Goal: Communication & Community: Answer question/provide support

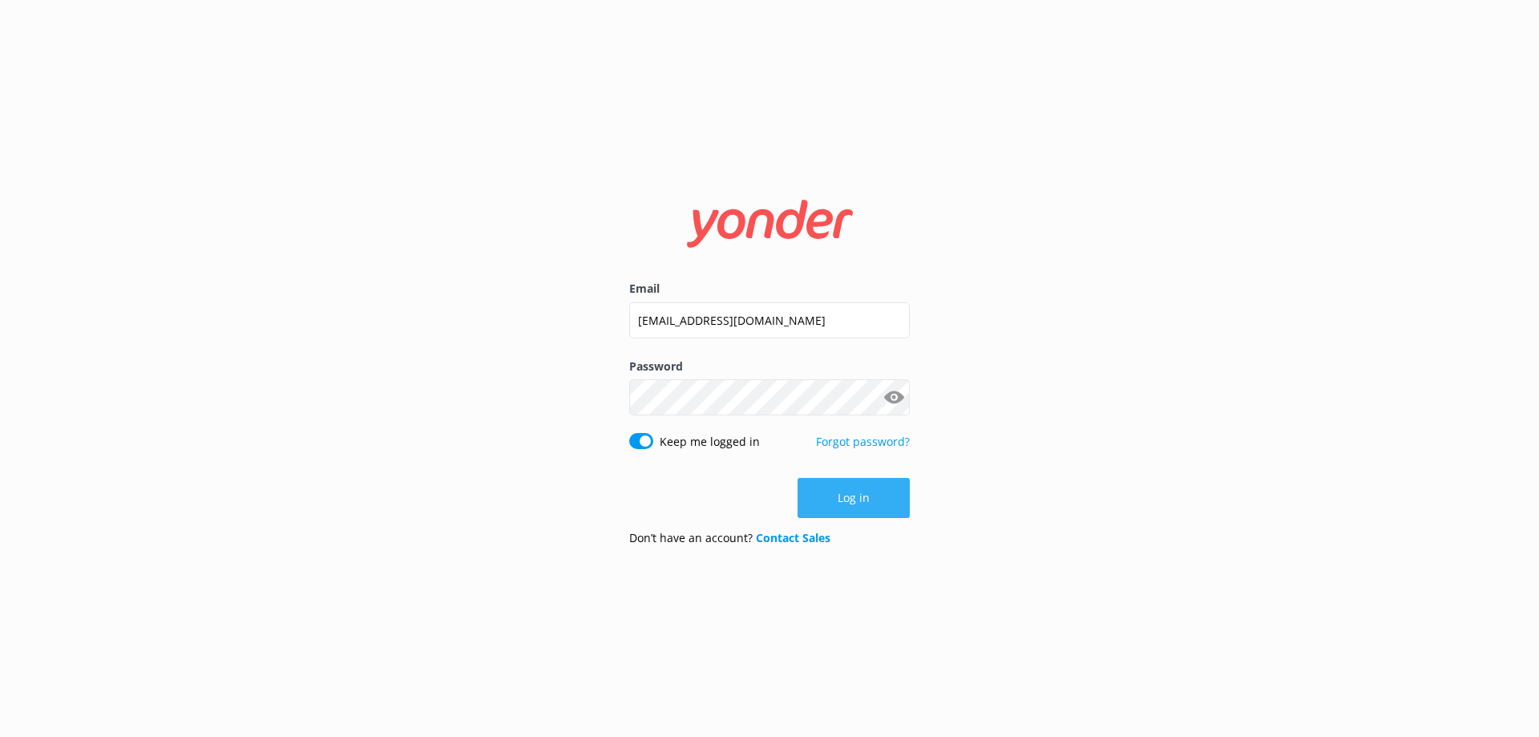
click at [875, 494] on button "Log in" at bounding box center [854, 498] width 112 height 40
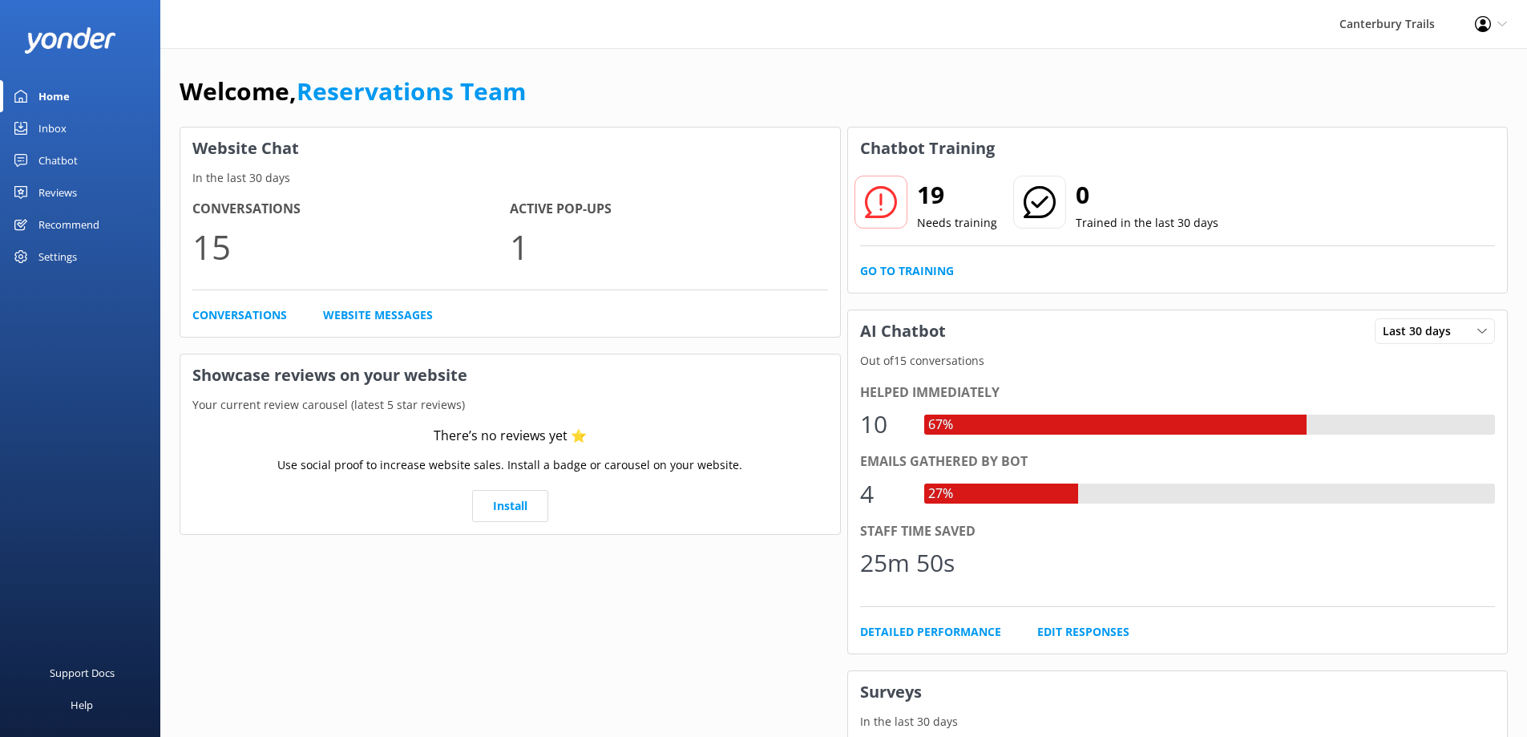
click at [212, 243] on p "15" at bounding box center [350, 247] width 317 height 54
click at [244, 317] on link "Conversations" at bounding box center [239, 315] width 95 height 18
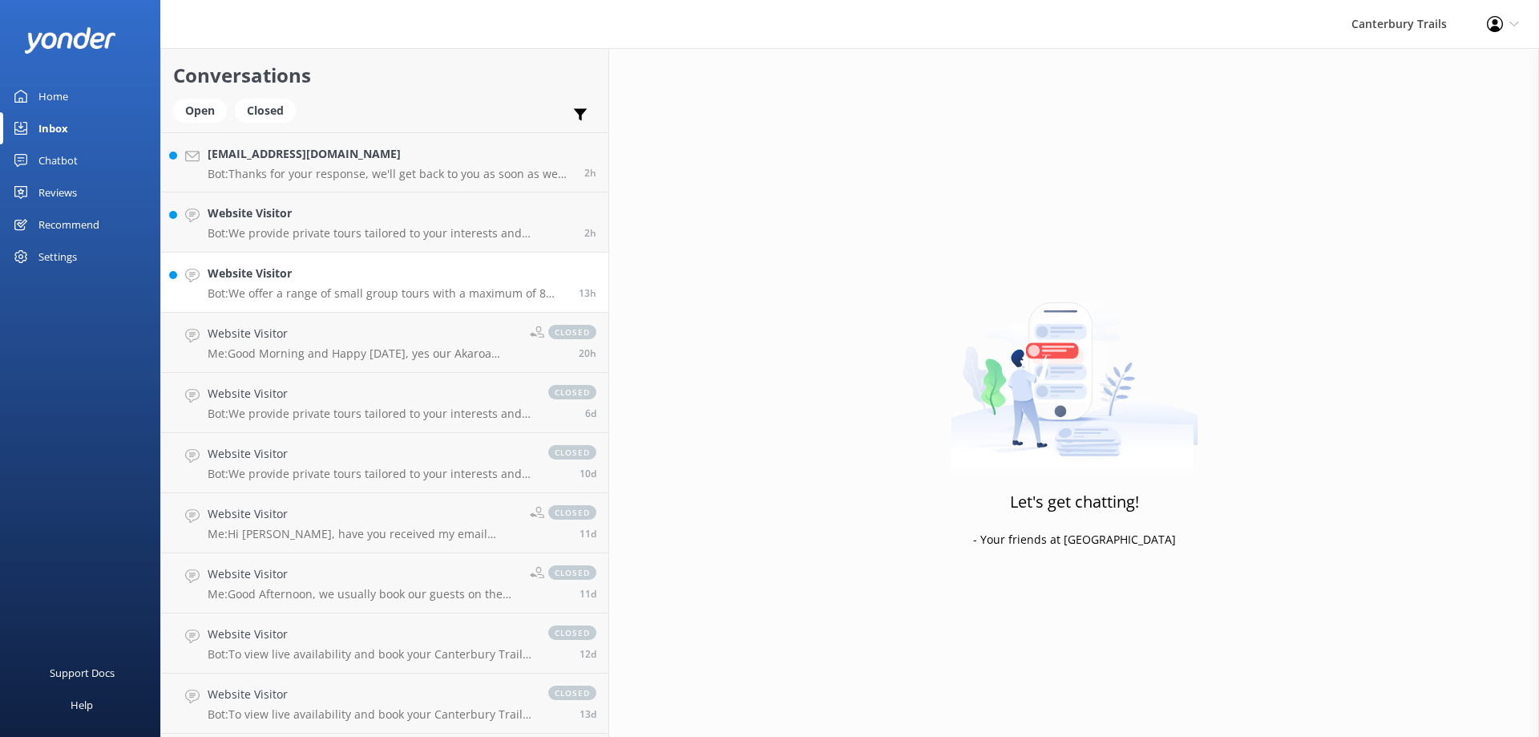
click at [279, 281] on h4 "Website Visitor" at bounding box center [387, 274] width 359 height 18
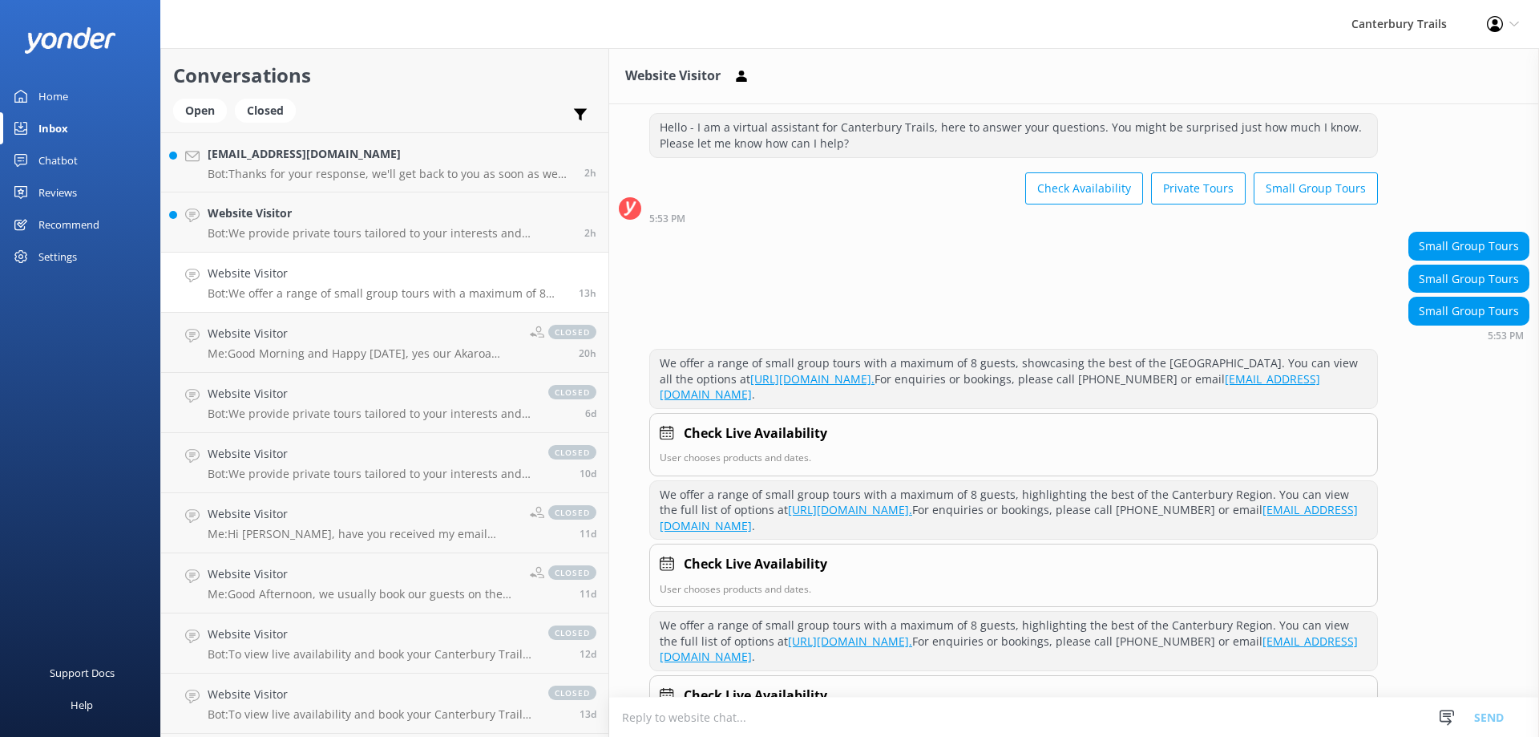
scroll to position [50, 0]
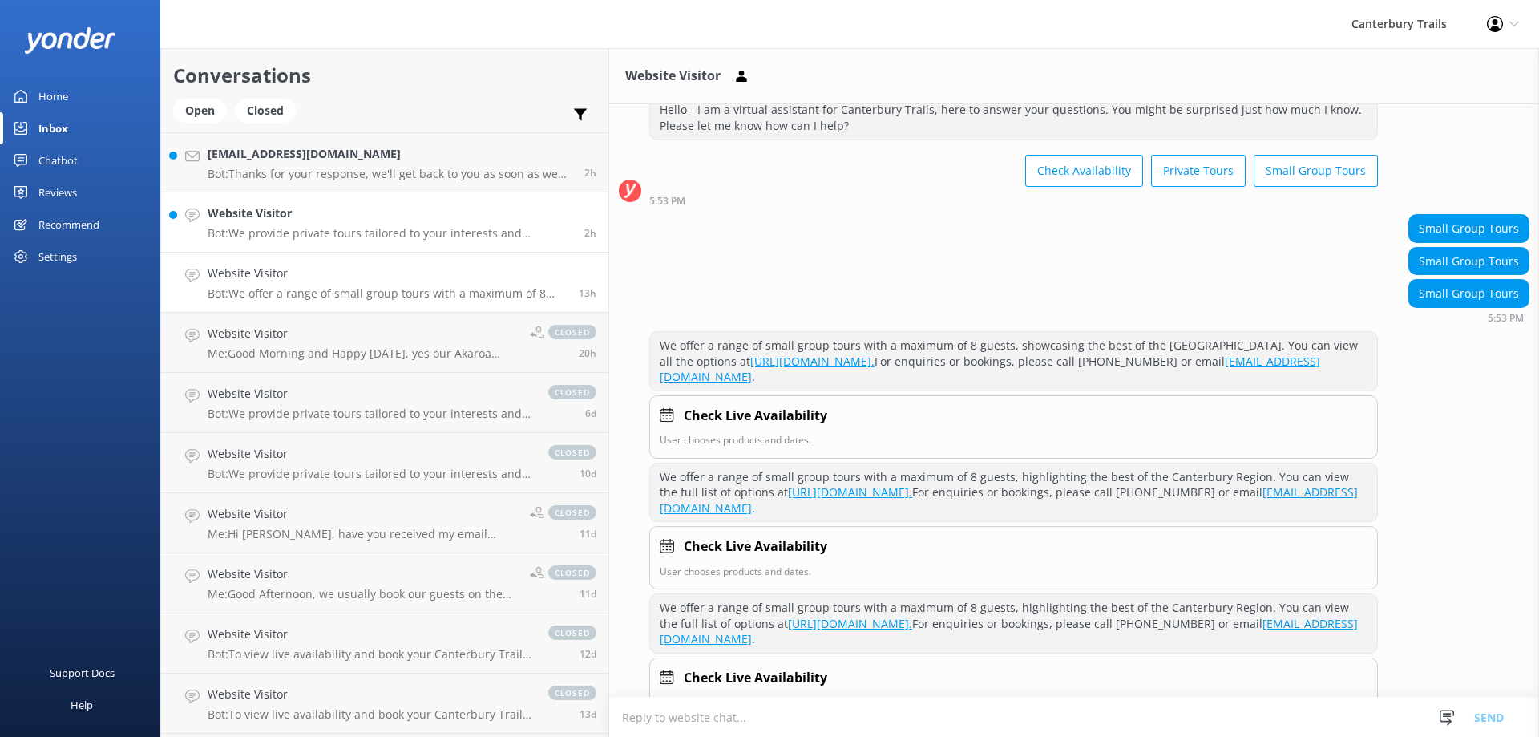
click at [283, 219] on h4 "Website Visitor" at bounding box center [390, 213] width 365 height 18
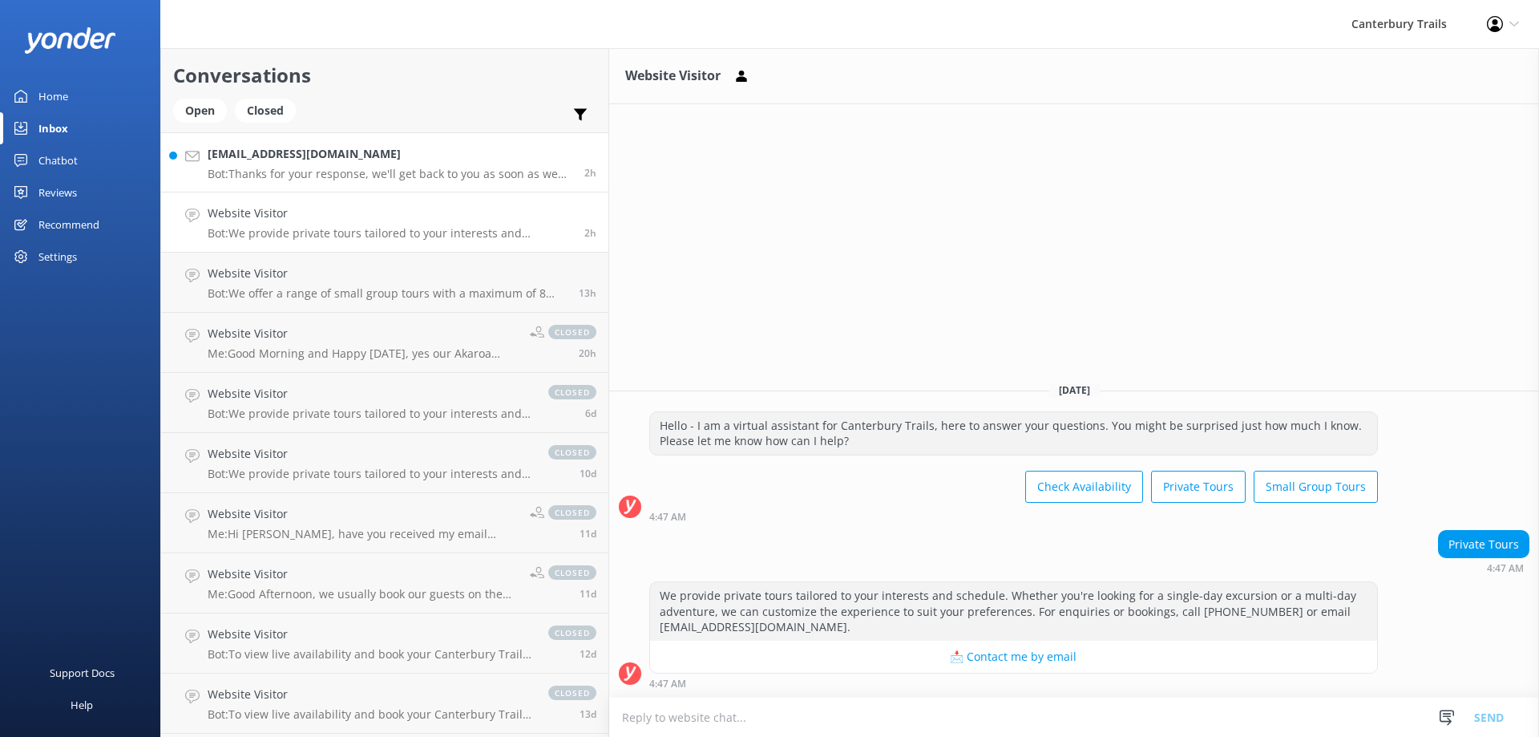
click at [329, 161] on h4 "[EMAIL_ADDRESS][DOMAIN_NAME]" at bounding box center [390, 154] width 365 height 18
